Goal: Check status: Check status

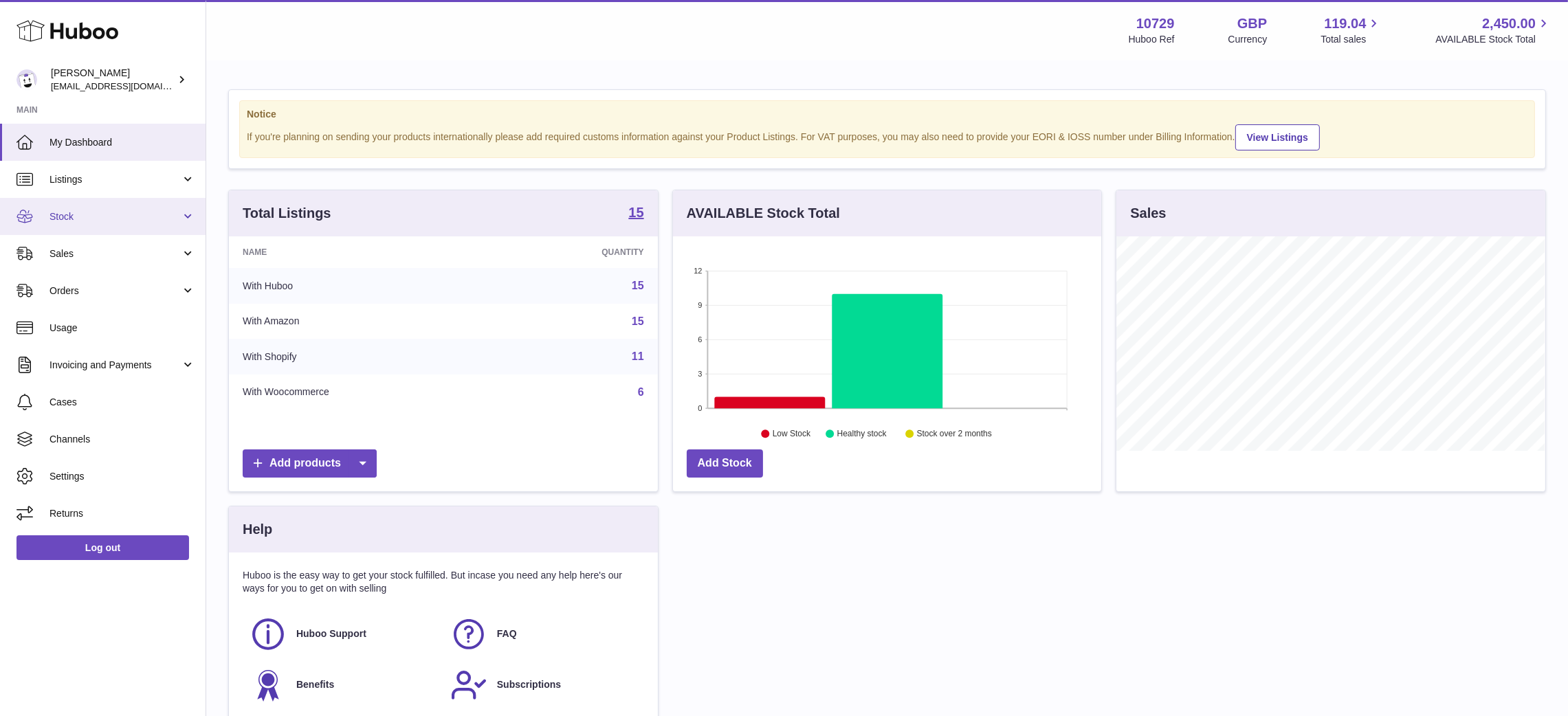
click at [141, 216] on span "Stock" at bounding box center [115, 217] width 131 height 13
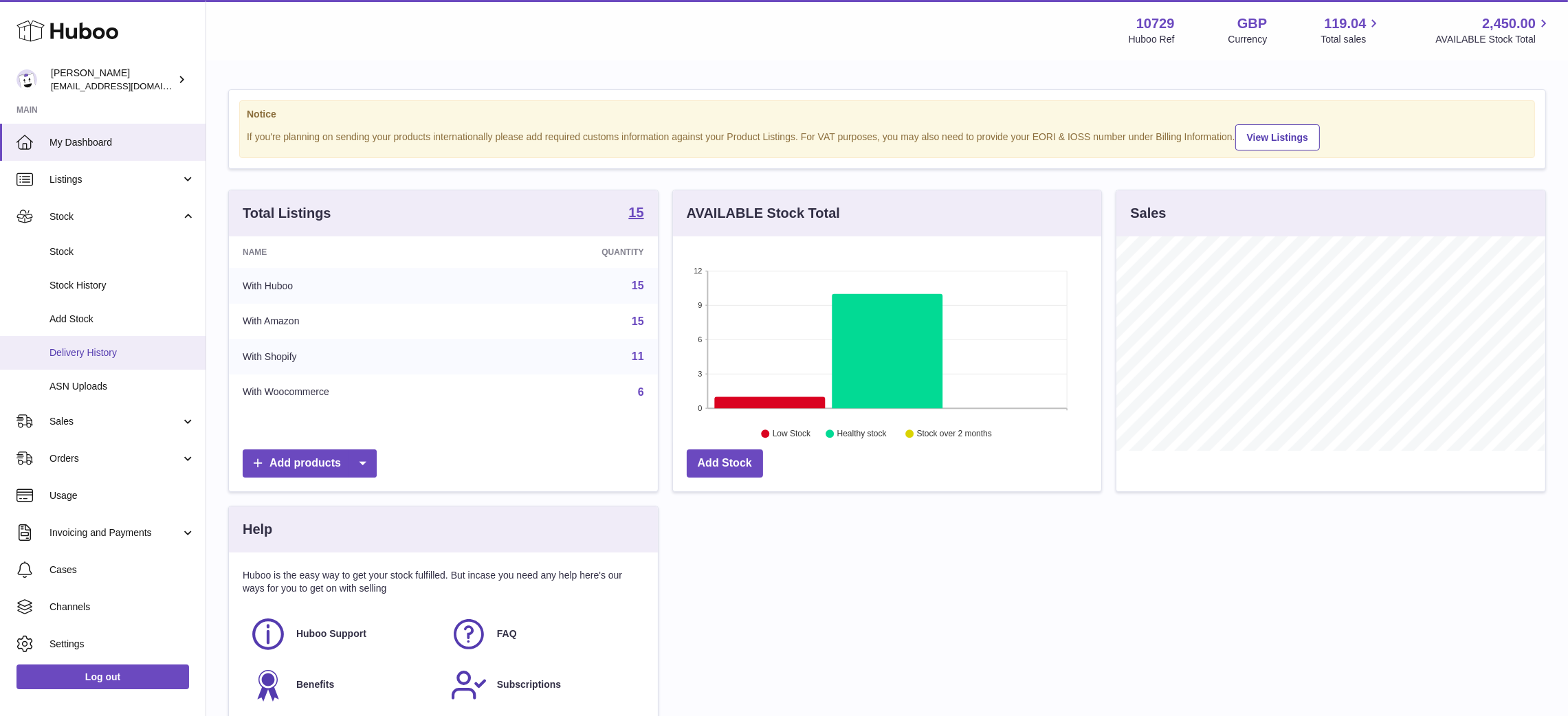
click at [122, 348] on span "Delivery History" at bounding box center [122, 352] width 146 height 13
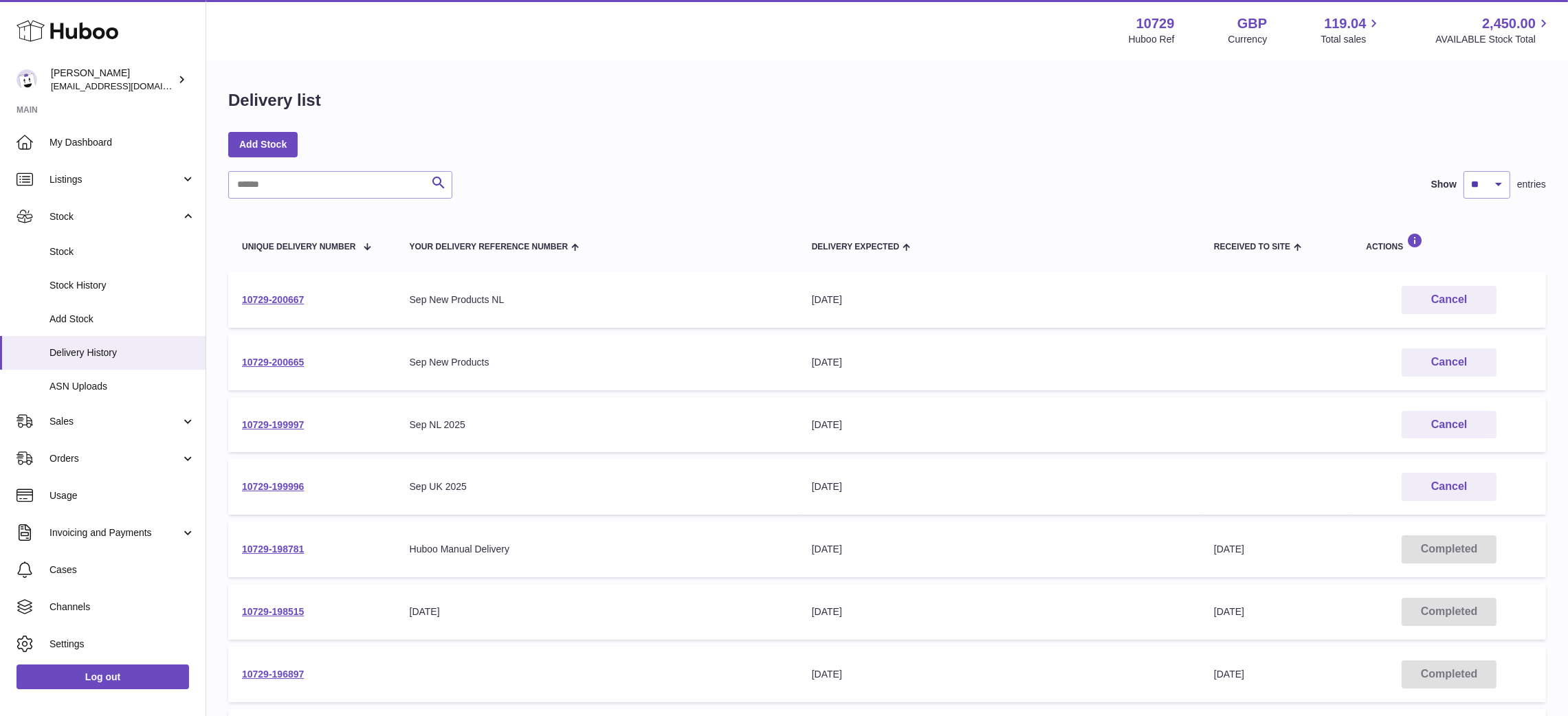
scroll to position [319, 0]
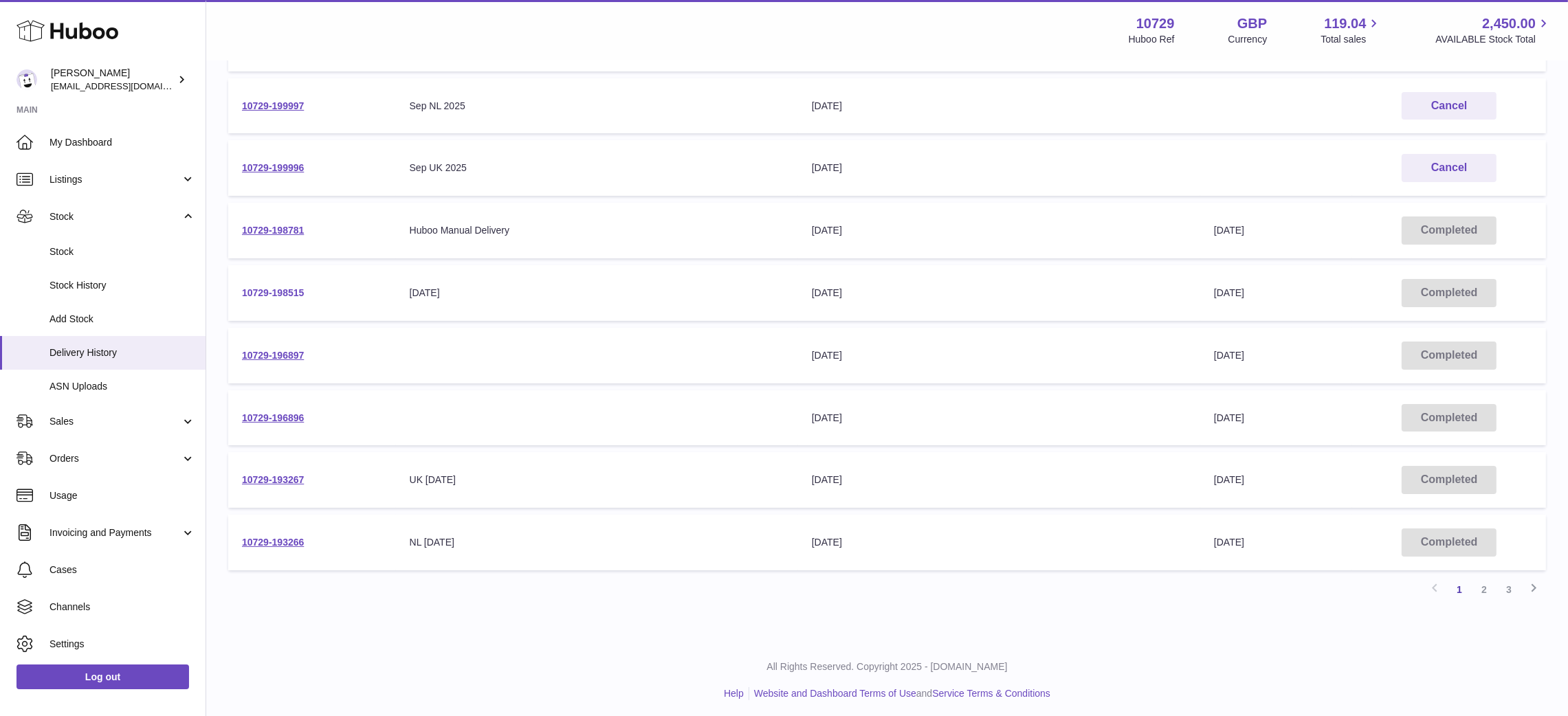
click at [296, 289] on link "10729-198515" at bounding box center [273, 293] width 62 height 11
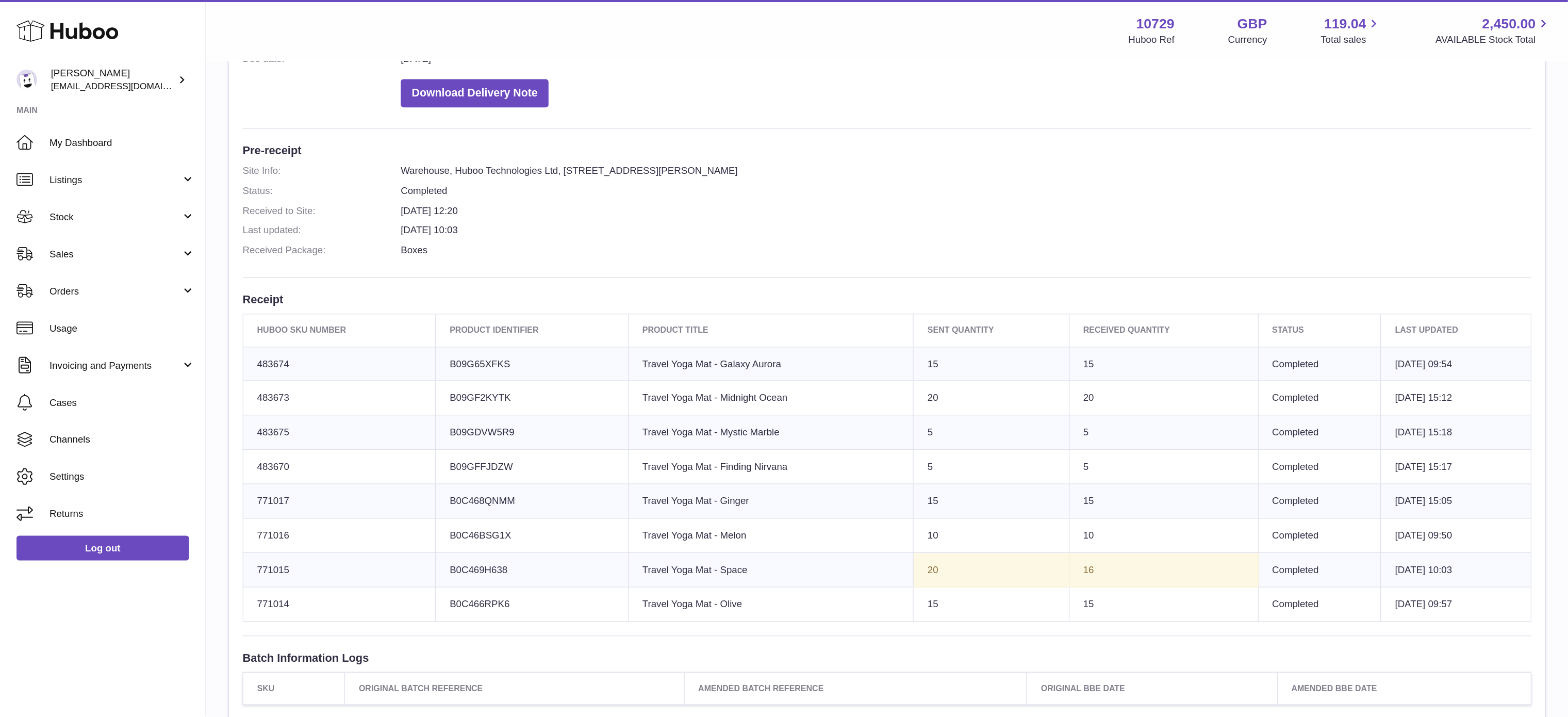
scroll to position [217, 0]
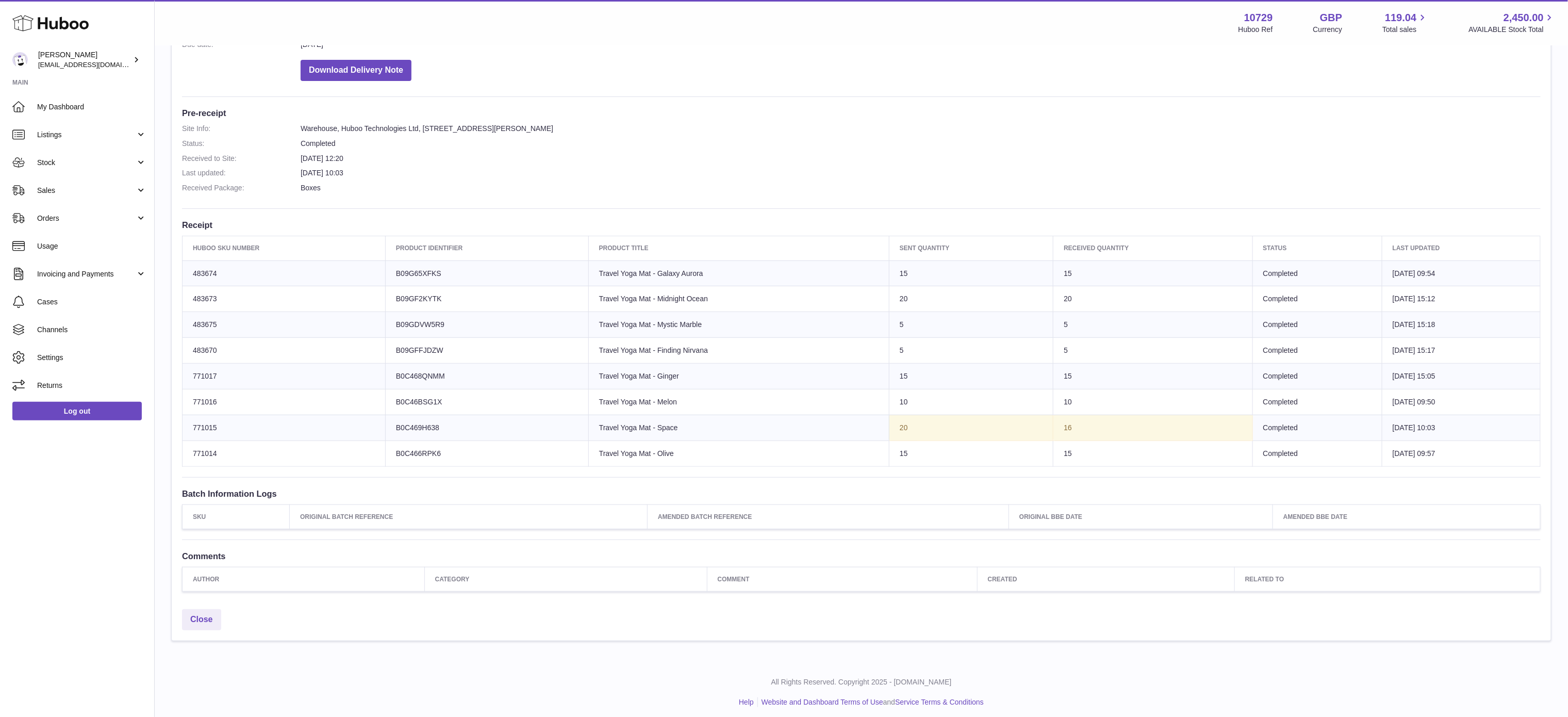
drag, startPoint x: 1074, startPoint y: 0, endPoint x: 832, endPoint y: 187, distance: 305.8
click at [832, 187] on dd "Boxes" at bounding box center [920, 188] width 1240 height 10
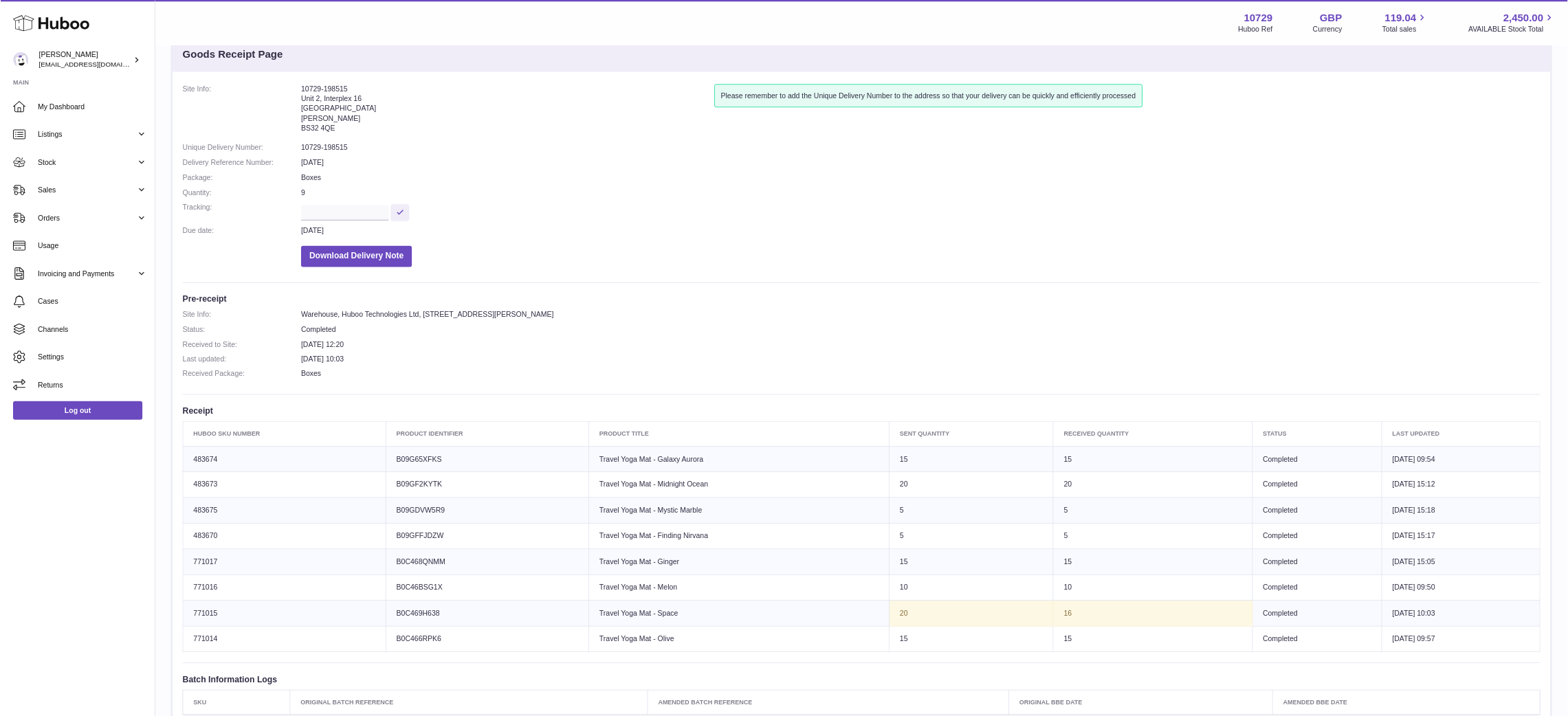
scroll to position [39, 0]
click at [1261, 458] on dd "26th Sep 2025 12:20" at bounding box center [1227, 461] width 1653 height 13
click at [101, 219] on span "Stock" at bounding box center [115, 217] width 131 height 13
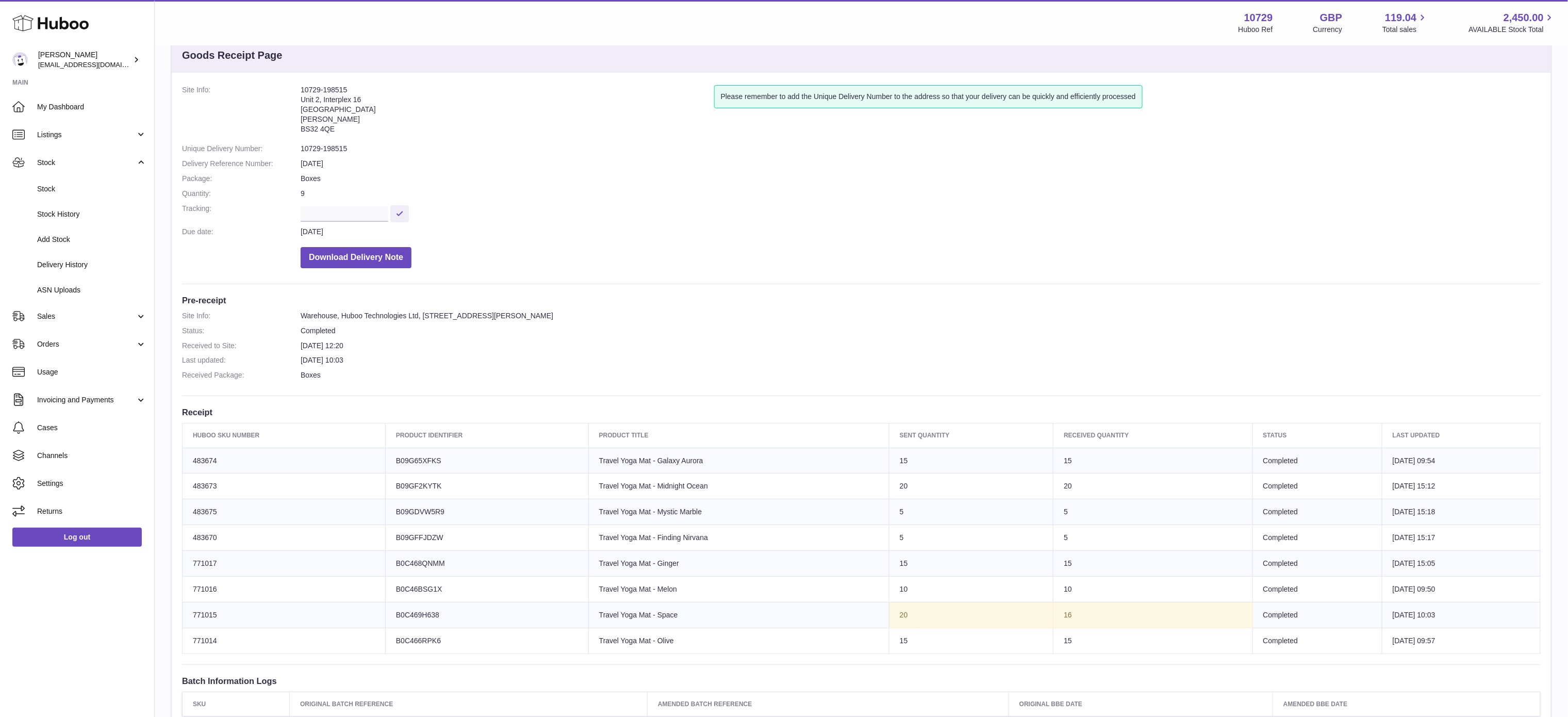
click at [1187, 235] on dd "[DATE]" at bounding box center [920, 231] width 1240 height 10
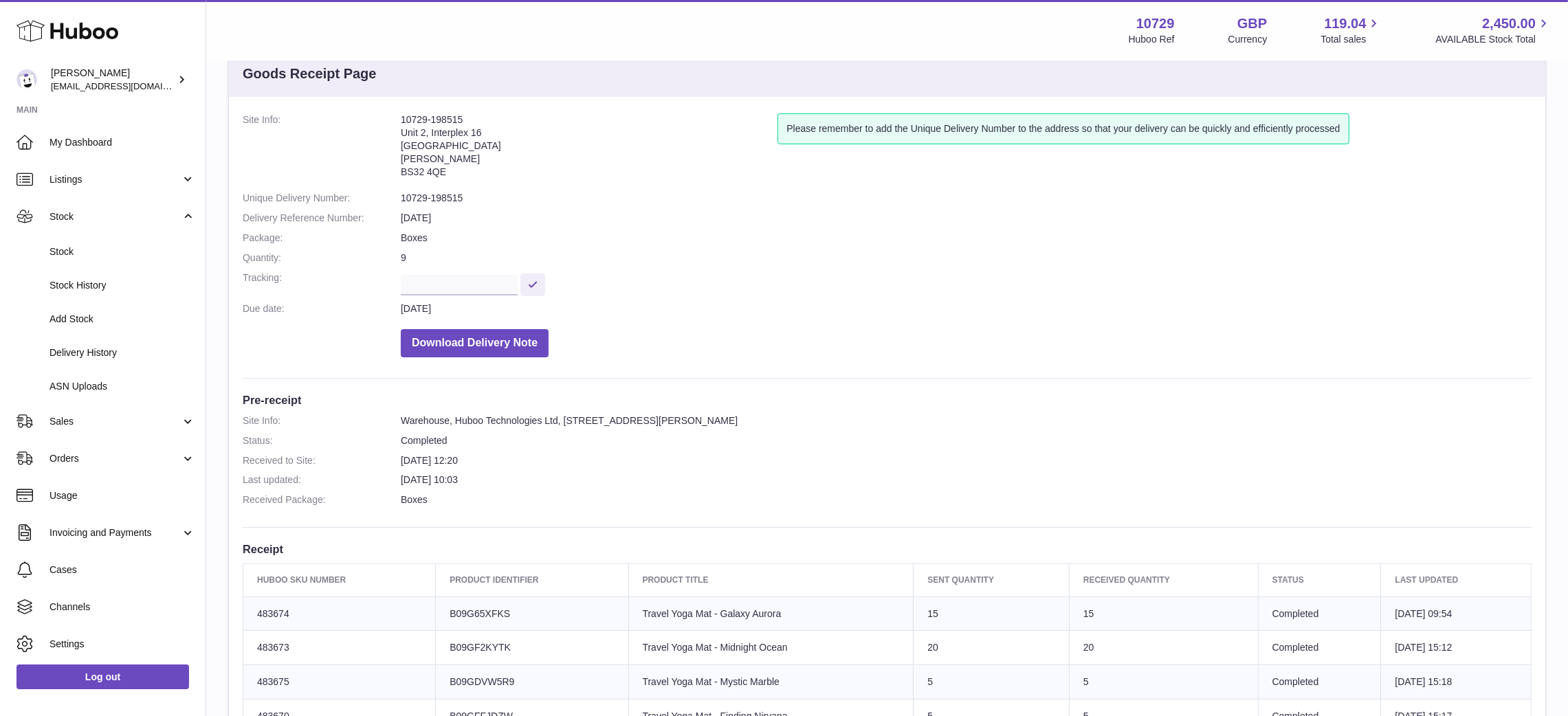
drag, startPoint x: 1874, startPoint y: 6, endPoint x: 992, endPoint y: 385, distance: 960.0
click at [992, 385] on div "Site Info: 10729-198515 Unit 2, Interplex 16 Ash Ridge Road Bradley Stoke BS32 …" at bounding box center [887, 575] width 1316 height 957
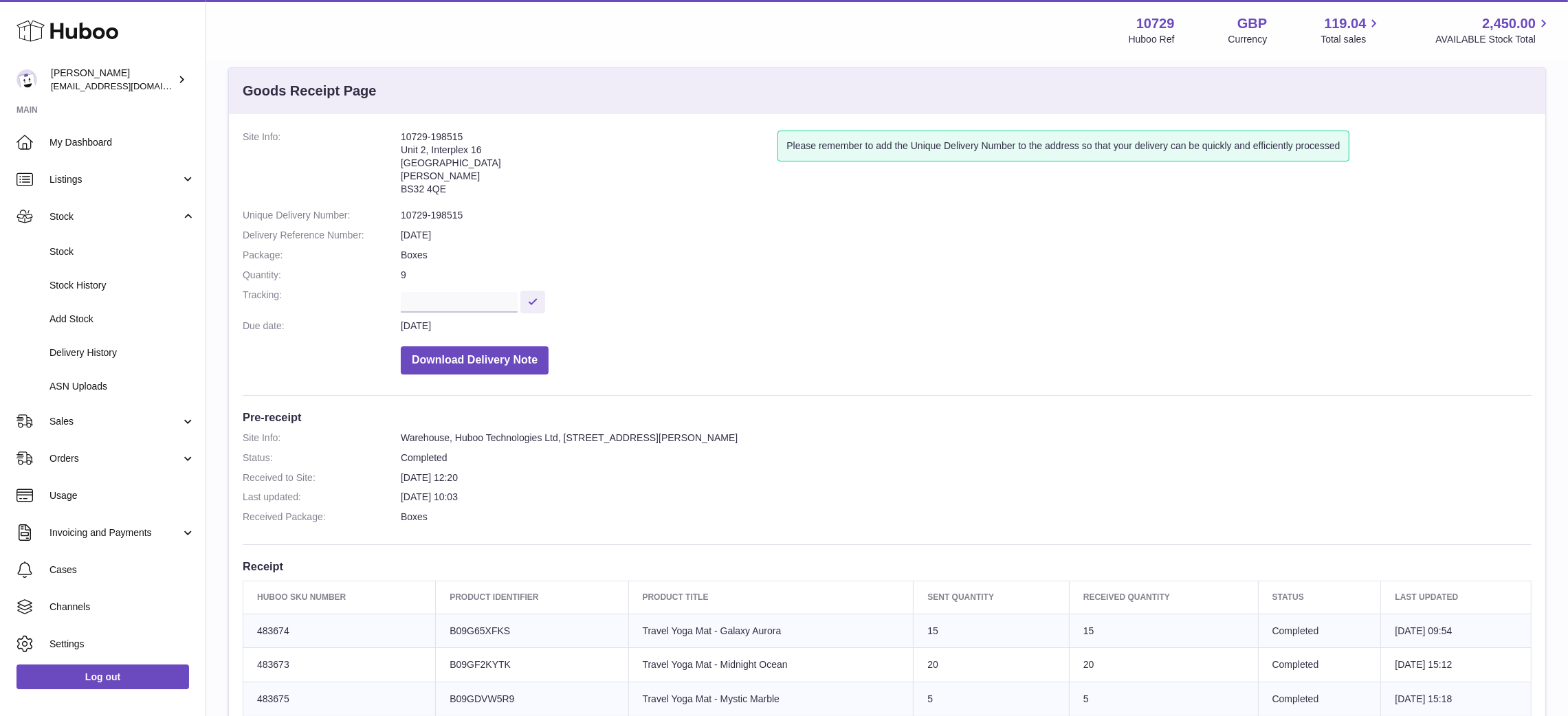
scroll to position [11, 0]
